Goal: Check status: Check status

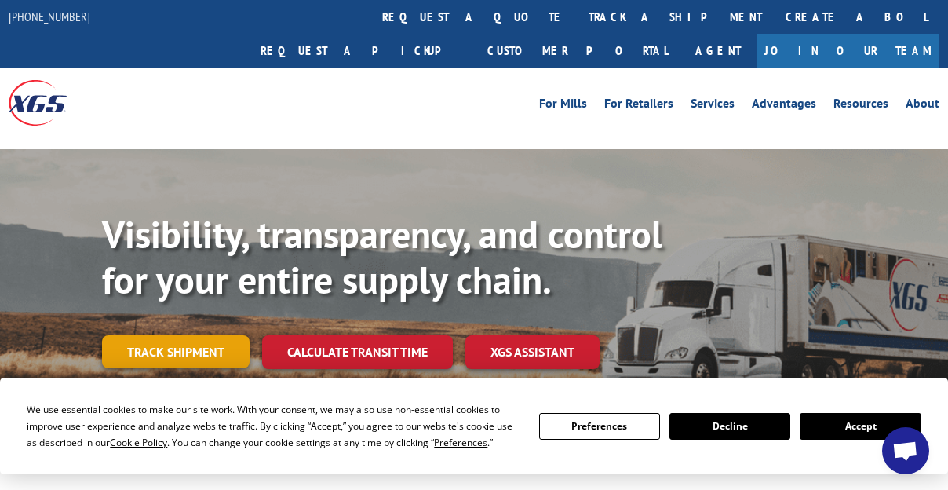
click at [175, 335] on link "Track shipment" at bounding box center [176, 351] width 148 height 33
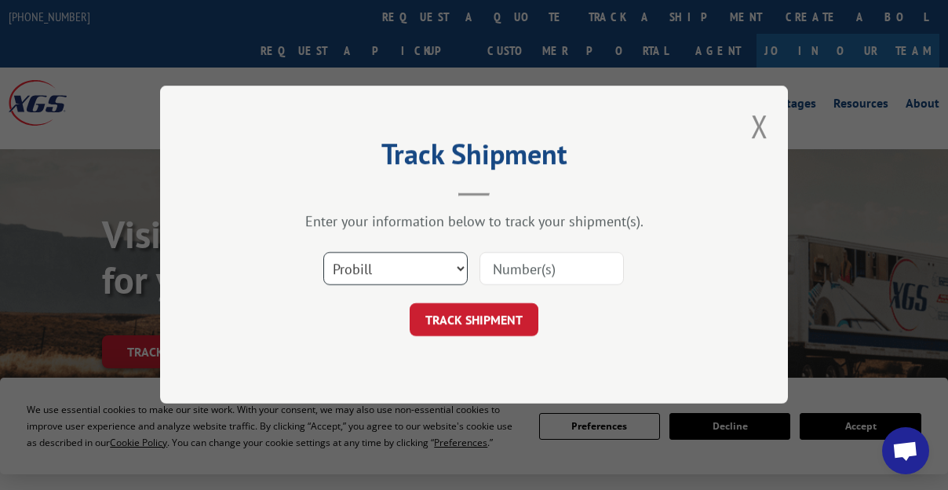
click at [453, 265] on select "Select category... Probill BOL PO" at bounding box center [395, 269] width 144 height 33
select select "po"
click at [323, 253] on select "Select category... Probill BOL PO" at bounding box center [395, 269] width 144 height 33
drag, startPoint x: 83, startPoint y: 90, endPoint x: 104, endPoint y: 93, distance: 20.7
click at [83, 90] on div "Track Shipment Enter your information below to track your shipment(s). Select c…" at bounding box center [474, 245] width 948 height 490
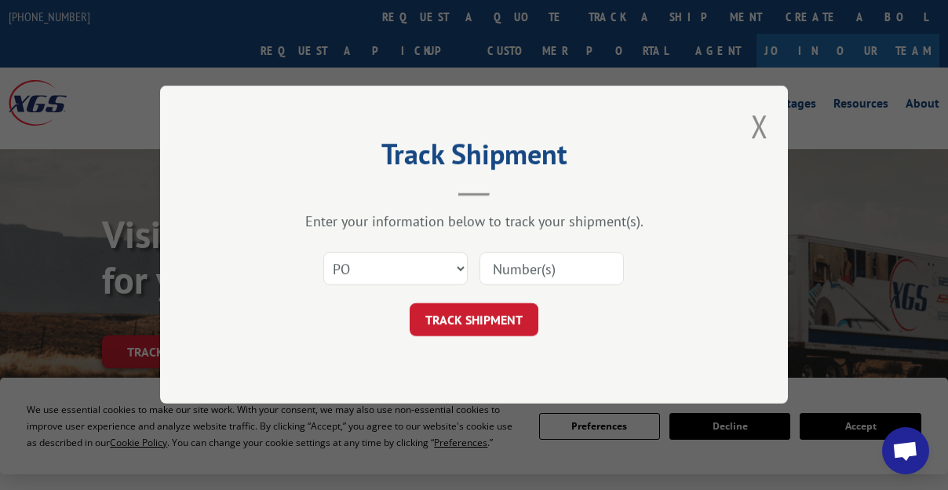
click at [560, 272] on input at bounding box center [552, 269] width 144 height 33
paste input "12930644"
type input "12930644"
click at [498, 309] on button "TRACK SHIPMENT" at bounding box center [474, 320] width 129 height 33
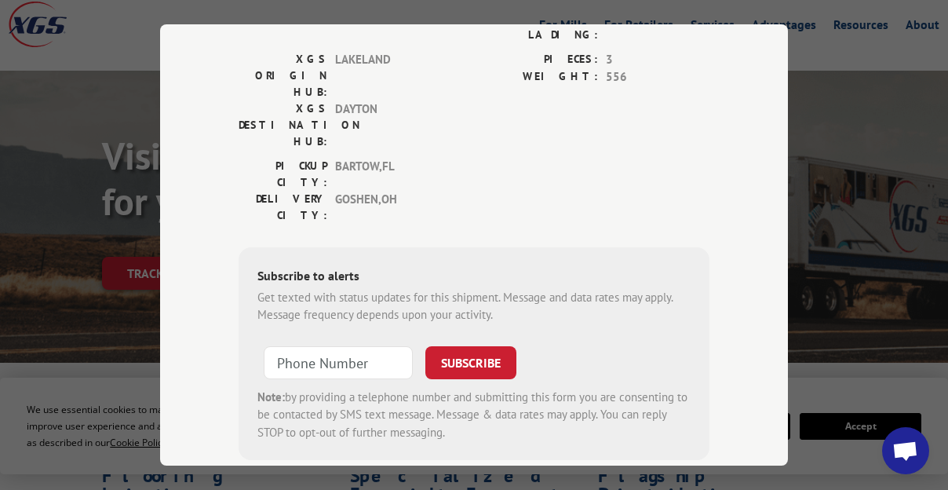
scroll to position [68, 0]
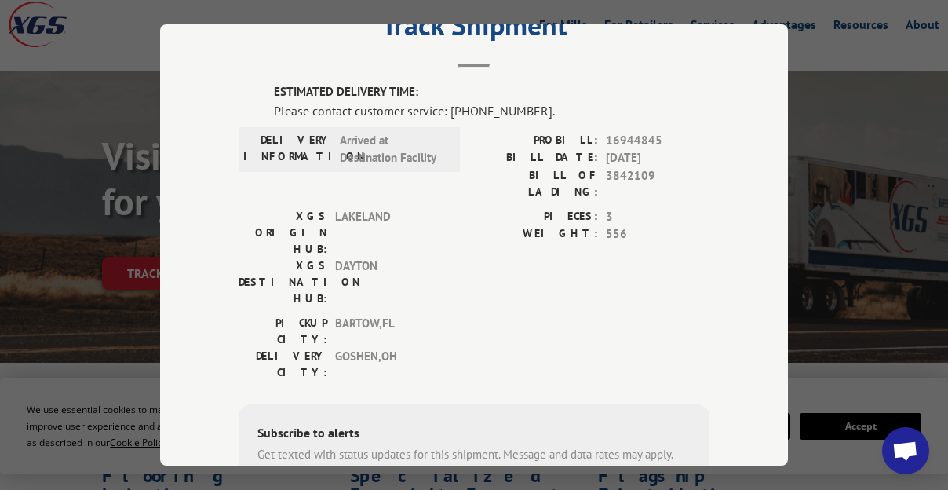
click at [468, 235] on div "XGS ORIGIN HUB: LAKELAND XGS DESTINATION HUB: [GEOGRAPHIC_DATA] PIECES: 3 WEIGH…" at bounding box center [474, 261] width 471 height 107
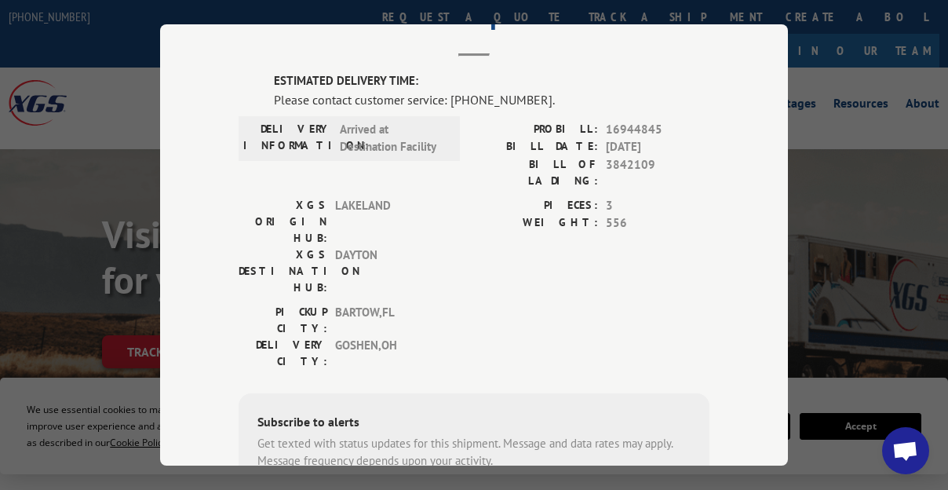
scroll to position [0, 0]
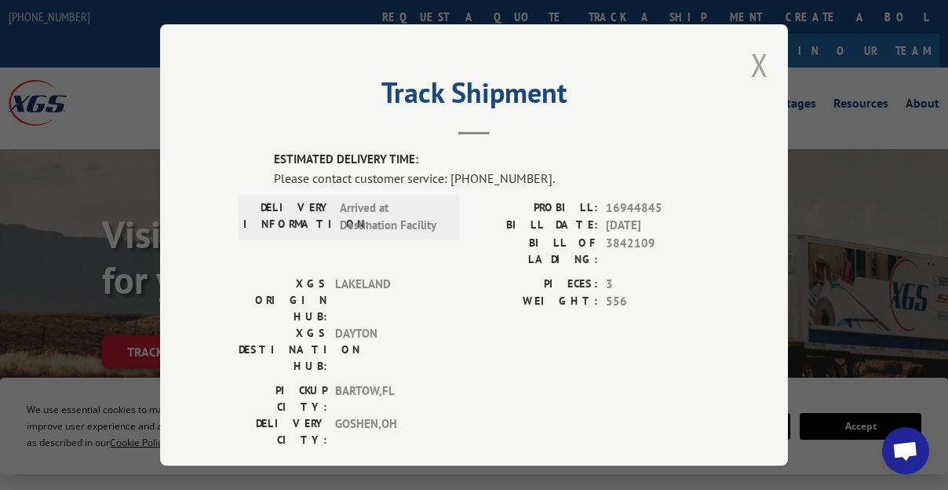
click at [751, 64] on button "Close modal" at bounding box center [759, 65] width 17 height 42
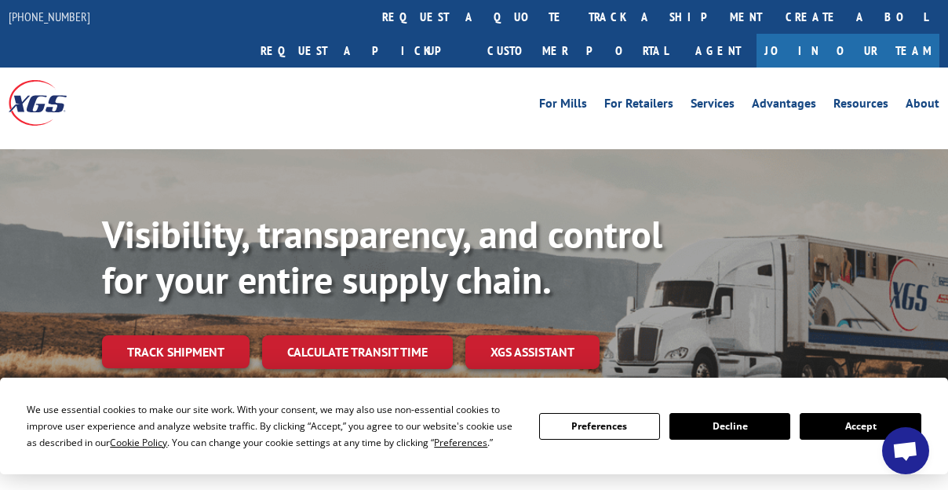
click at [834, 429] on button "Accept" at bounding box center [860, 426] width 121 height 27
